Goal: Information Seeking & Learning: Learn about a topic

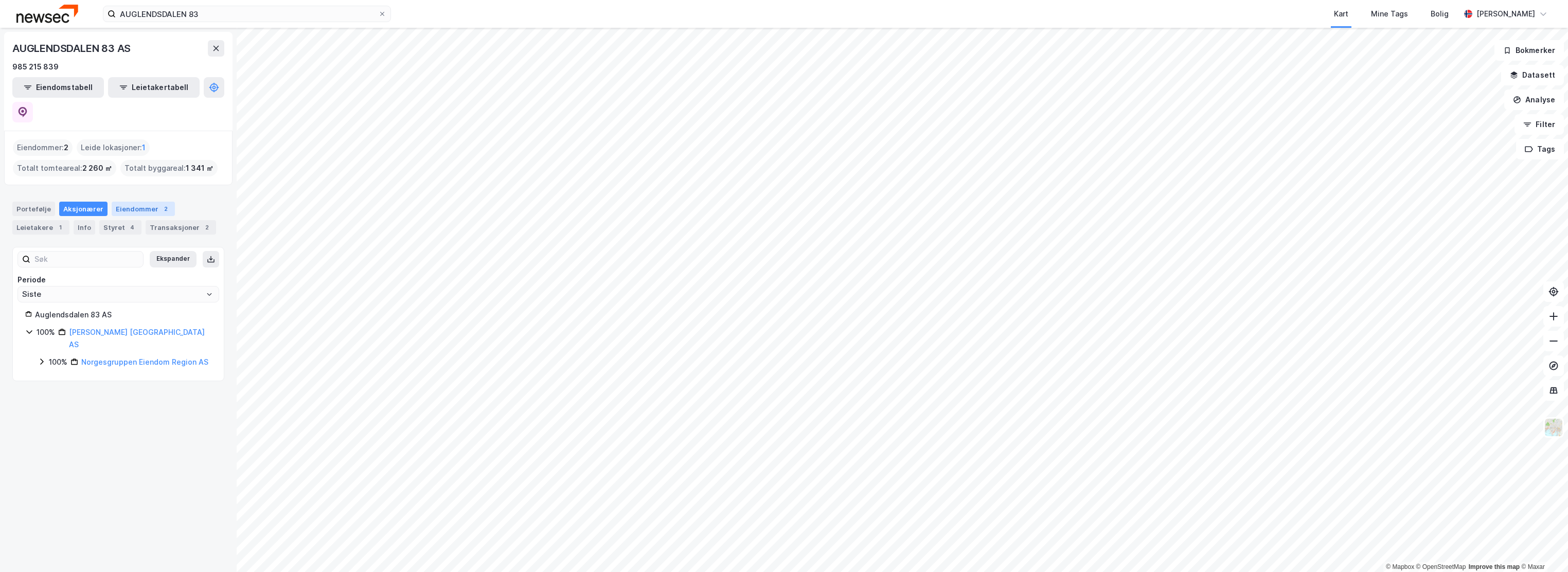
click at [134, 202] on div "Eiendommer 2" at bounding box center [143, 209] width 63 height 14
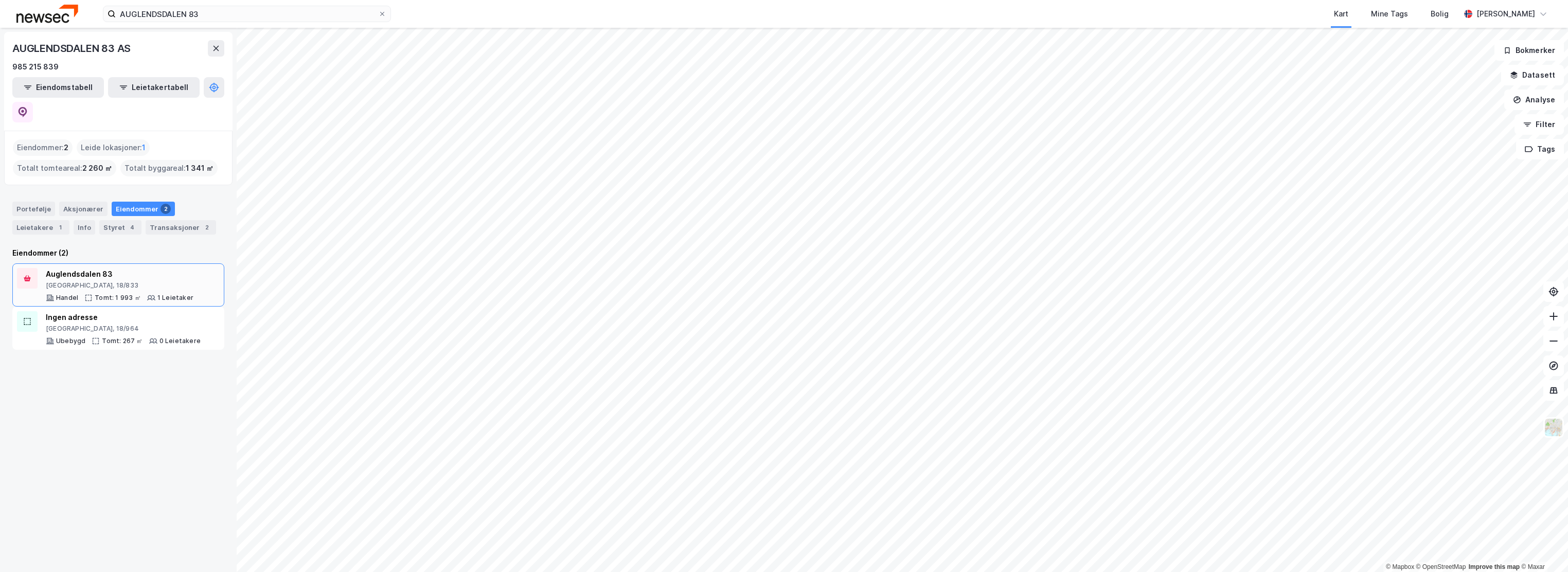
click at [92, 268] on div "Auglendsdalen 83" at bounding box center [119, 274] width 148 height 12
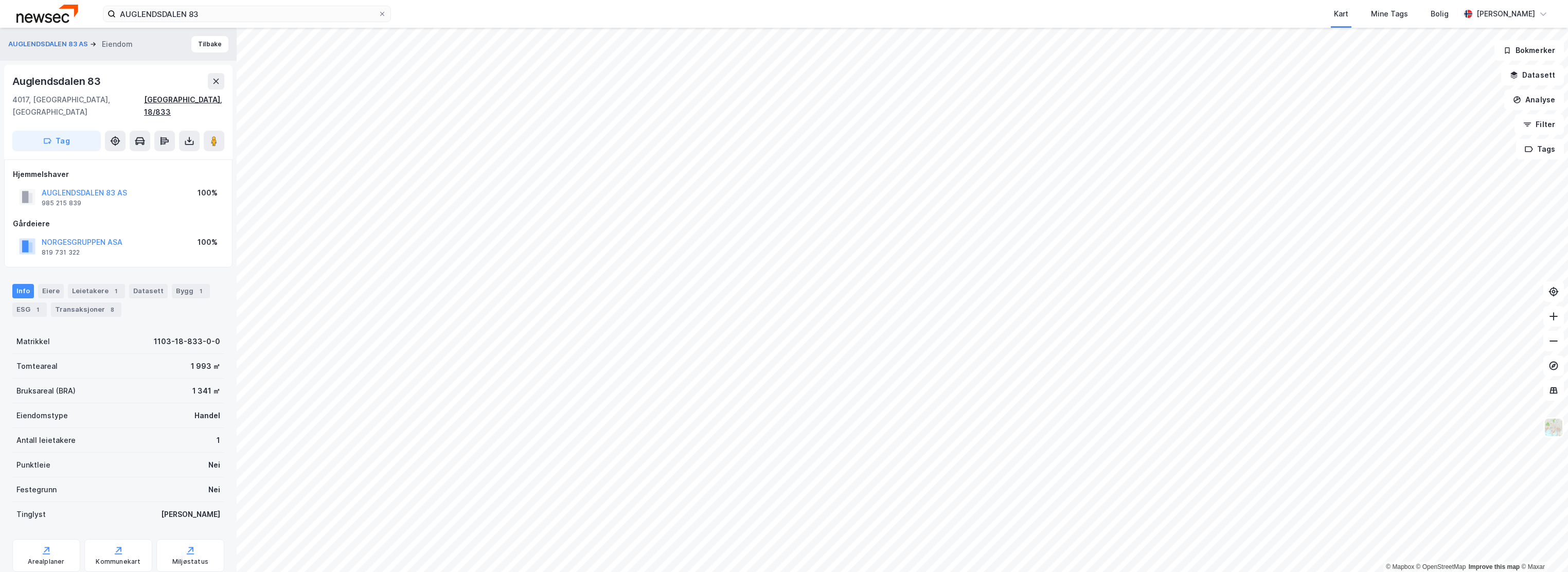
click at [203, 93] on div "[GEOGRAPHIC_DATA], 18/833" at bounding box center [184, 106] width 80 height 25
